Goal: Navigation & Orientation: Find specific page/section

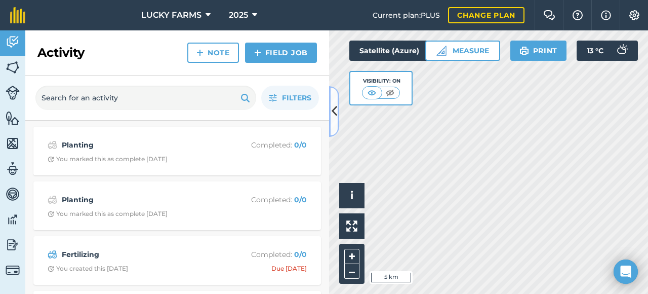
click at [337, 123] on button at bounding box center [334, 111] width 10 height 51
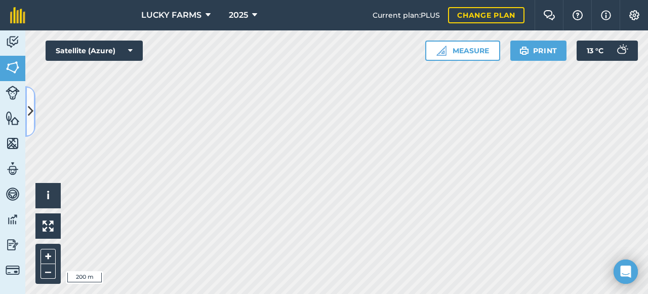
click at [25, 108] on button at bounding box center [30, 111] width 10 height 51
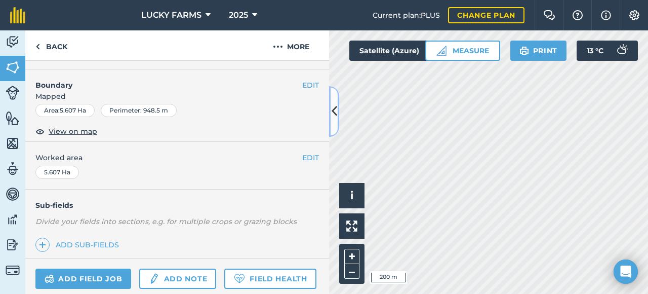
scroll to position [101, 0]
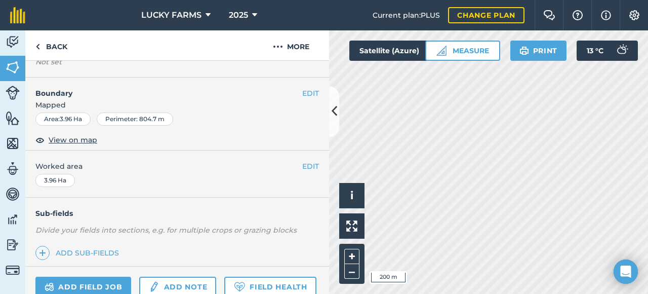
scroll to position [152, 0]
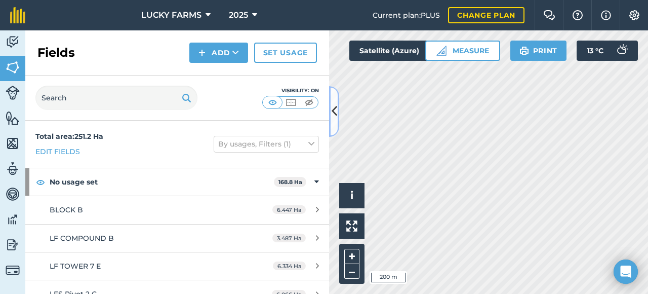
click at [335, 113] on icon at bounding box center [334, 111] width 6 height 18
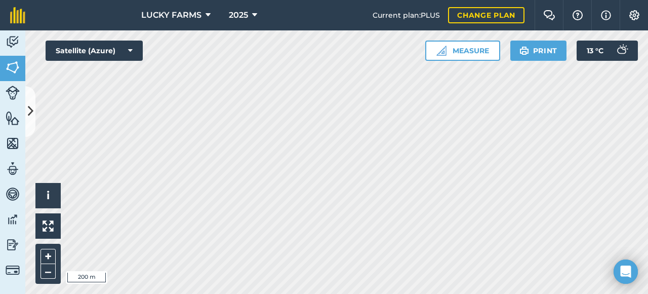
click at [442, 46] on div "Hello i © 2025 TomTom, Microsoft 200 m + – Satellite (Azure) Measure Print 13 °…" at bounding box center [336, 161] width 622 height 263
